Goal: Obtain resource: Download file/media

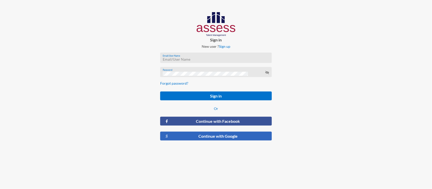
type input "RW2197"
click at [217, 135] on button "Continue with Google" at bounding box center [216, 136] width 112 height 9
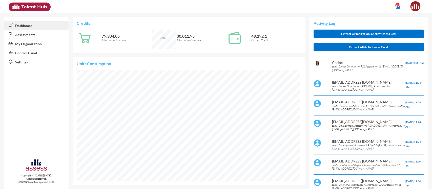
click at [26, 53] on link "Control Panel" at bounding box center [36, 52] width 65 height 9
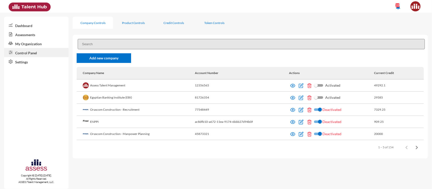
click at [165, 44] on input at bounding box center [251, 44] width 347 height 10
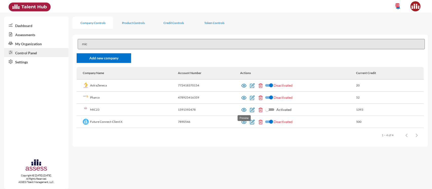
type input "mic"
click at [244, 111] on img at bounding box center [243, 110] width 5 height 5
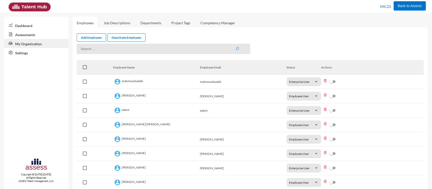
click at [28, 38] on link "Assessments" at bounding box center [36, 34] width 65 height 9
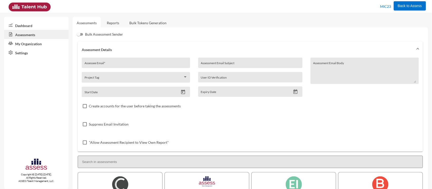
click at [115, 26] on link "Reports" at bounding box center [113, 23] width 20 height 12
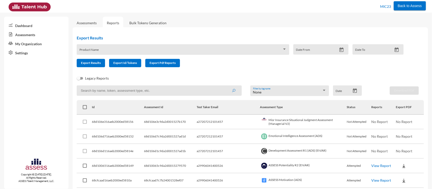
click at [110, 50] on span at bounding box center [180, 51] width 203 height 4
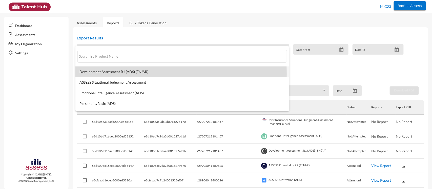
click at [118, 73] on span "Development Assessment R1 (ADS) (EN/AR)" at bounding box center [182, 72] width 206 height 4
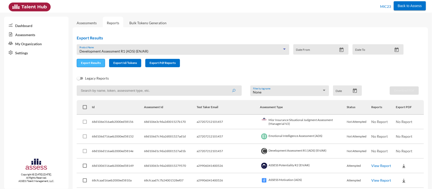
click at [91, 64] on span "Export Results" at bounding box center [91, 63] width 20 height 4
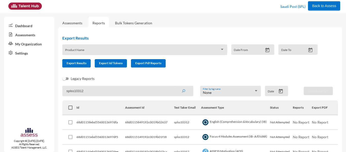
scroll to position [69, 0]
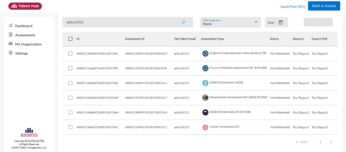
click at [88, 23] on input "splss10312" at bounding box center [127, 22] width 131 height 10
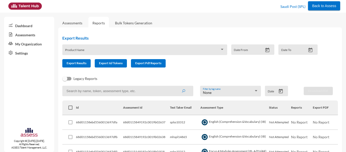
click at [22, 35] on link "Assessments" at bounding box center [29, 34] width 50 height 9
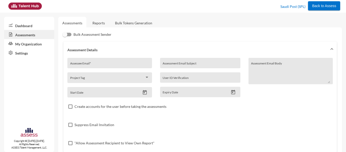
click at [95, 25] on link "Reports" at bounding box center [98, 23] width 20 height 12
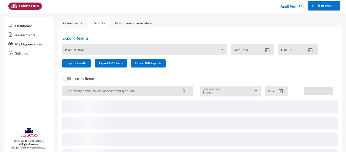
click at [125, 47] on div "Product Name" at bounding box center [144, 51] width 159 height 8
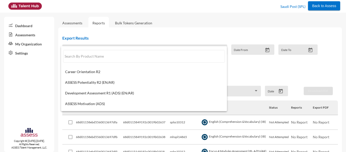
click at [163, 37] on div at bounding box center [173, 76] width 346 height 152
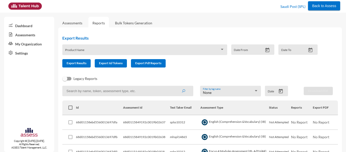
click at [179, 122] on td "splss10312" at bounding box center [185, 122] width 30 height 15
copy td "splss10312"
click at [119, 92] on input at bounding box center [127, 91] width 131 height 10
paste input "splss10312"
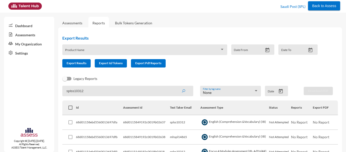
type input "splss10312"
click at [175, 86] on button "submit" at bounding box center [183, 90] width 16 height 9
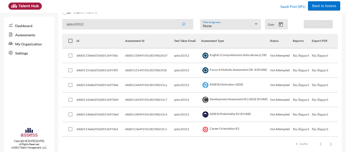
scroll to position [67, 0]
